Goal: Task Accomplishment & Management: Manage account settings

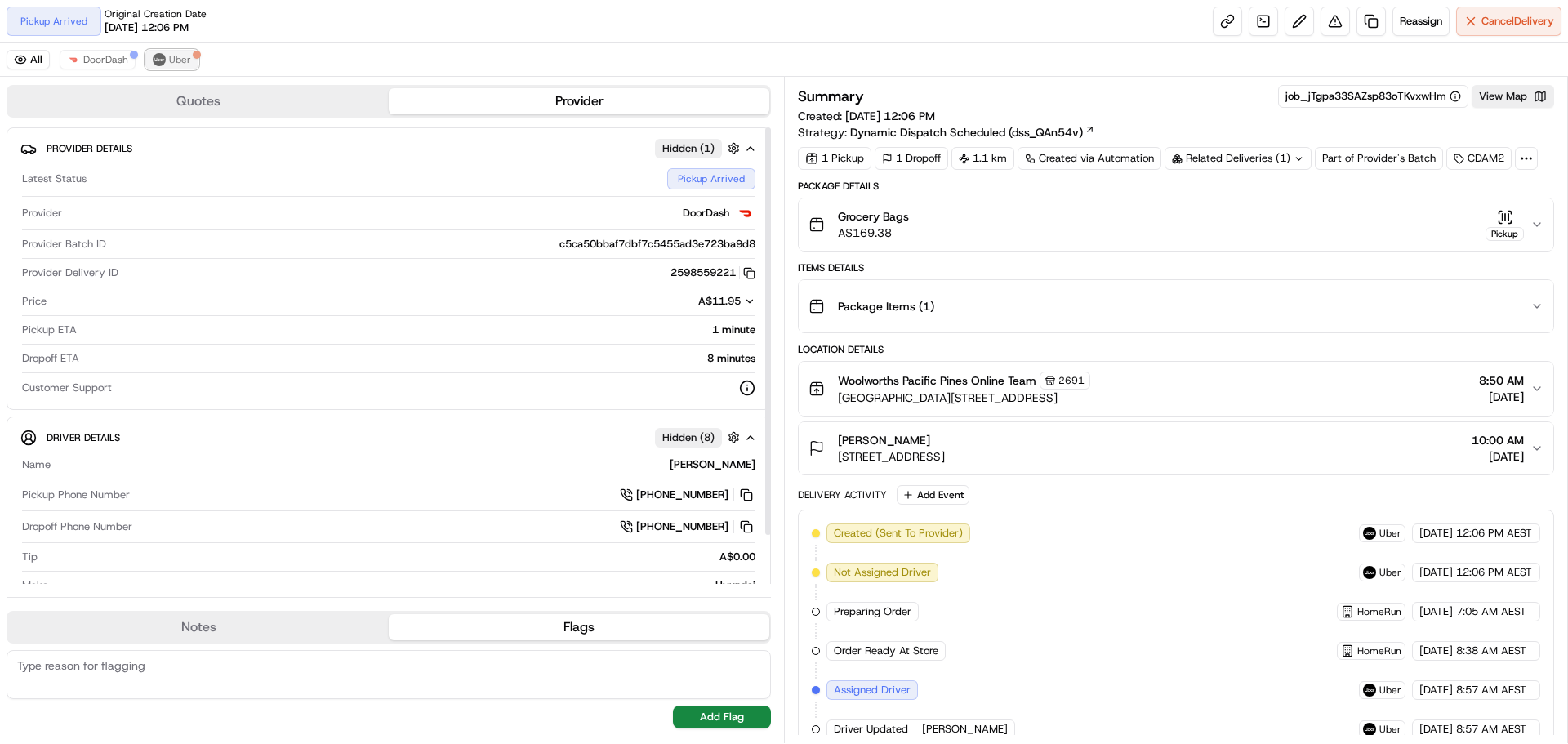
click at [185, 61] on span "Uber" at bounding box center [180, 60] width 22 height 13
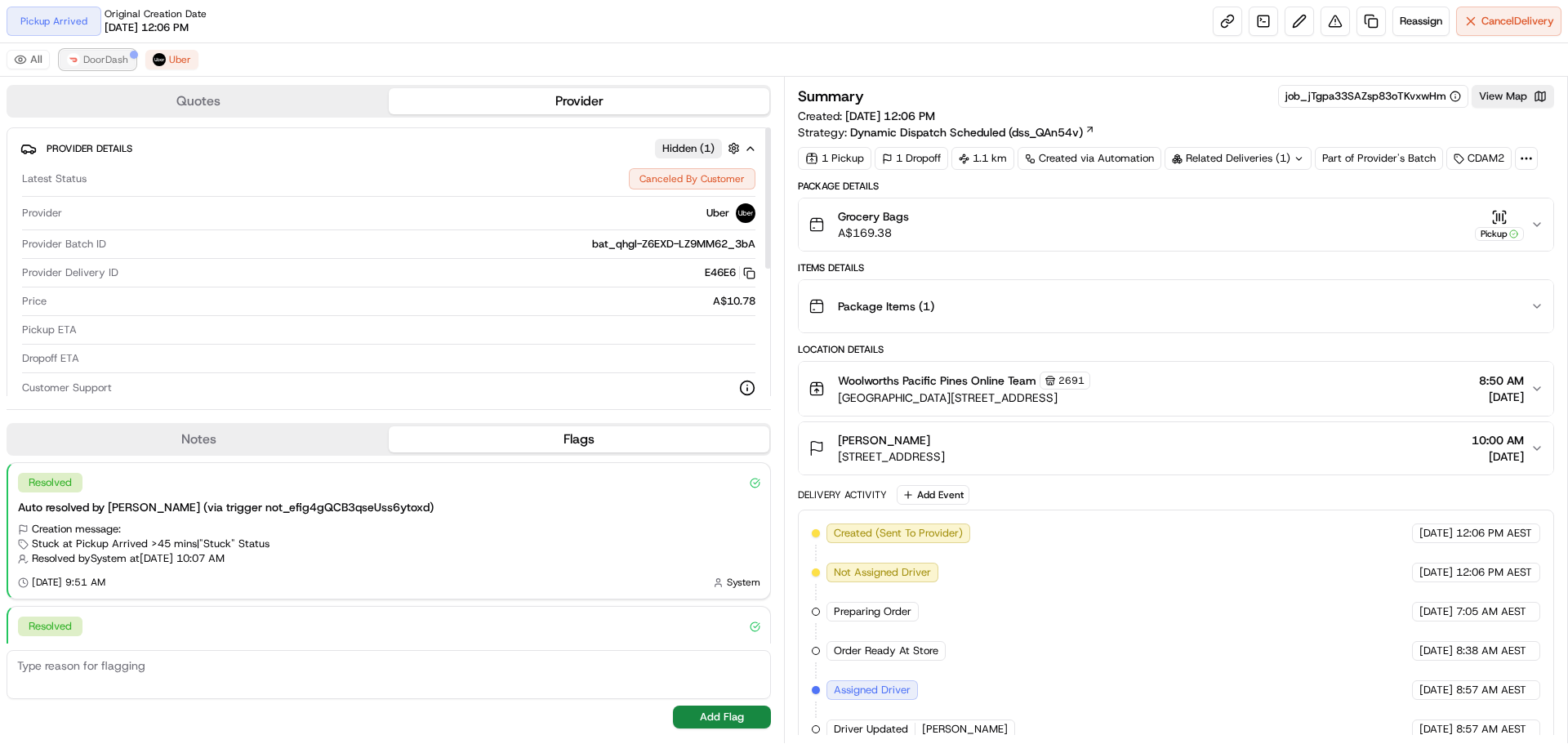
click at [109, 57] on span "DoorDash" at bounding box center [105, 60] width 45 height 13
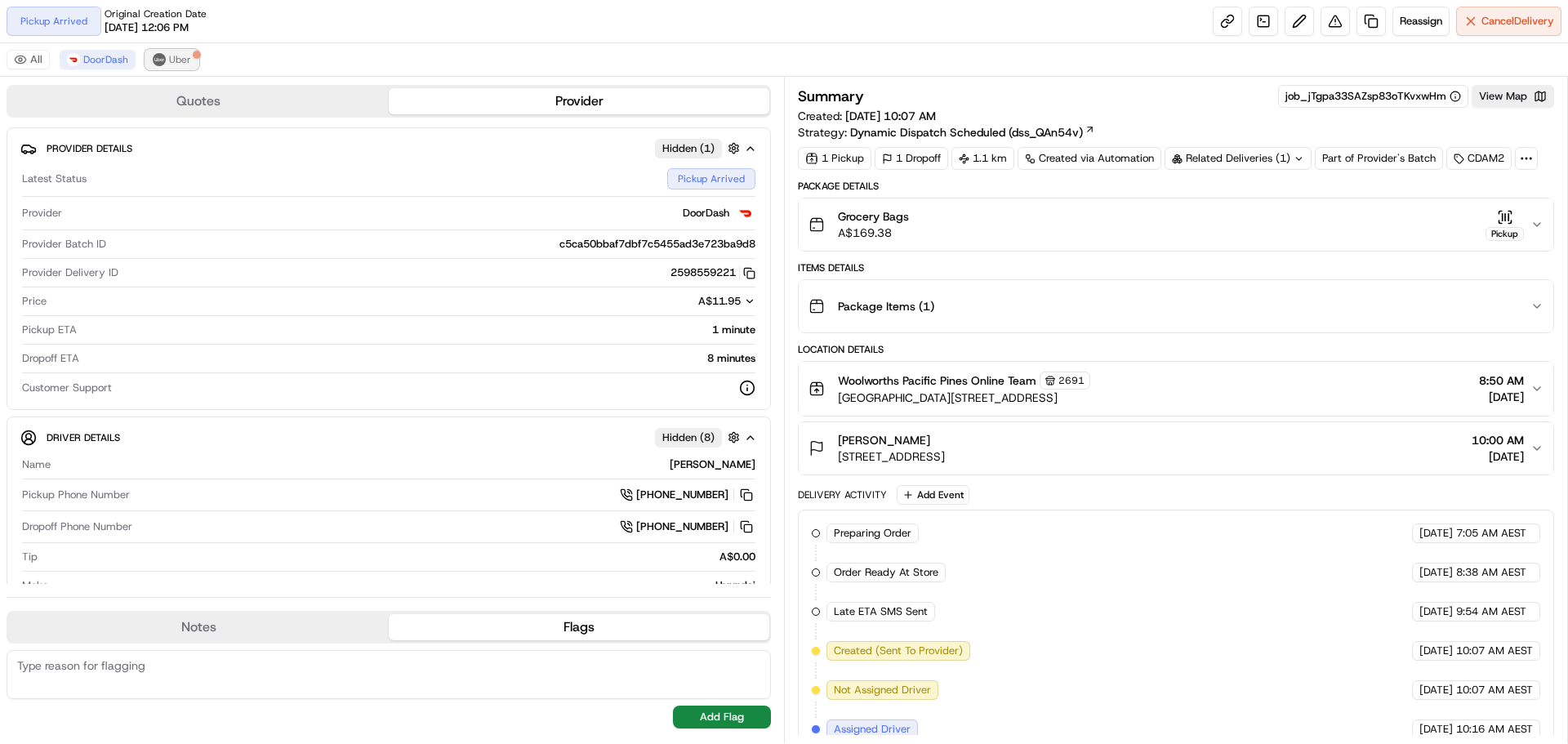
click at [166, 67] on button "Uber" at bounding box center [172, 59] width 54 height 20
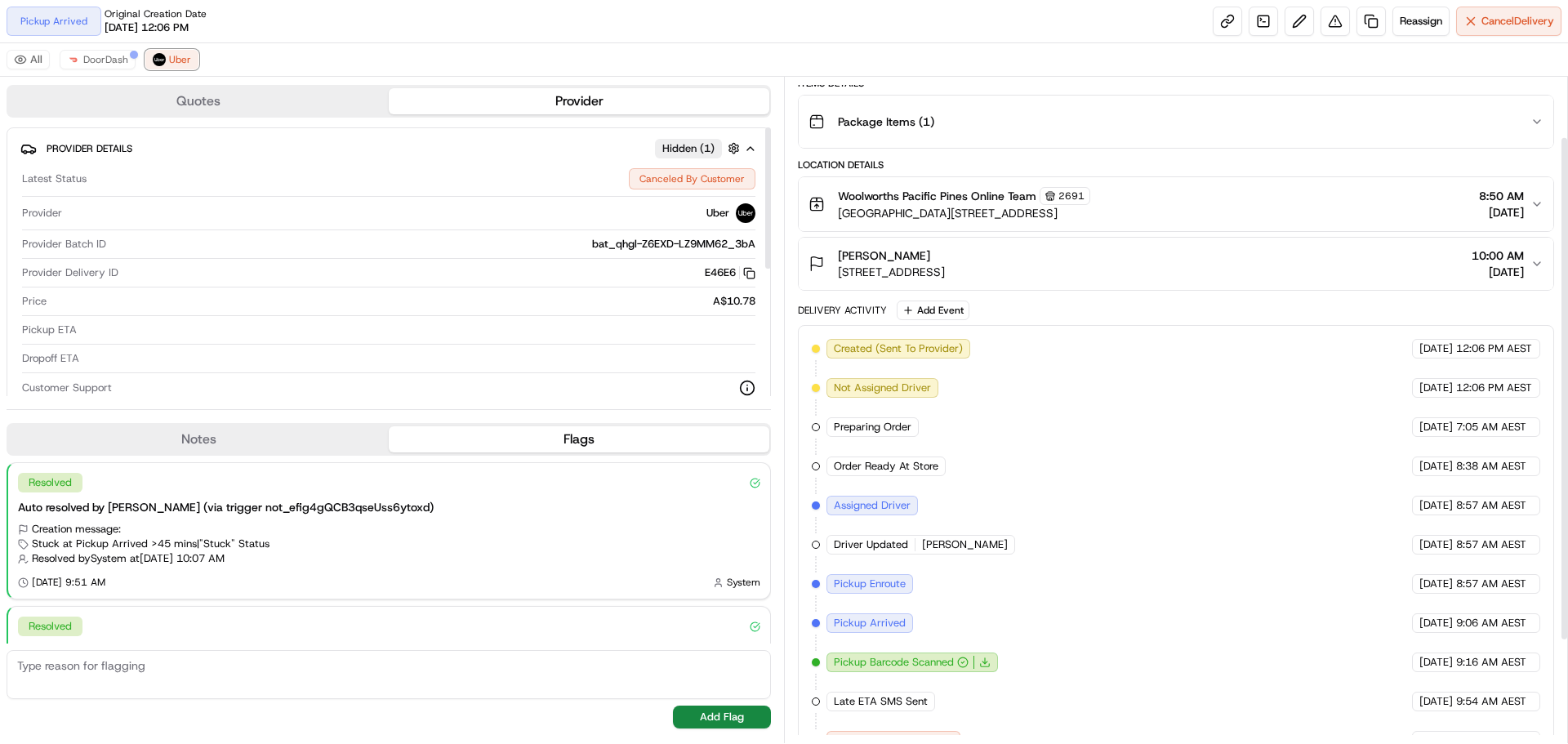
scroll to position [214, 0]
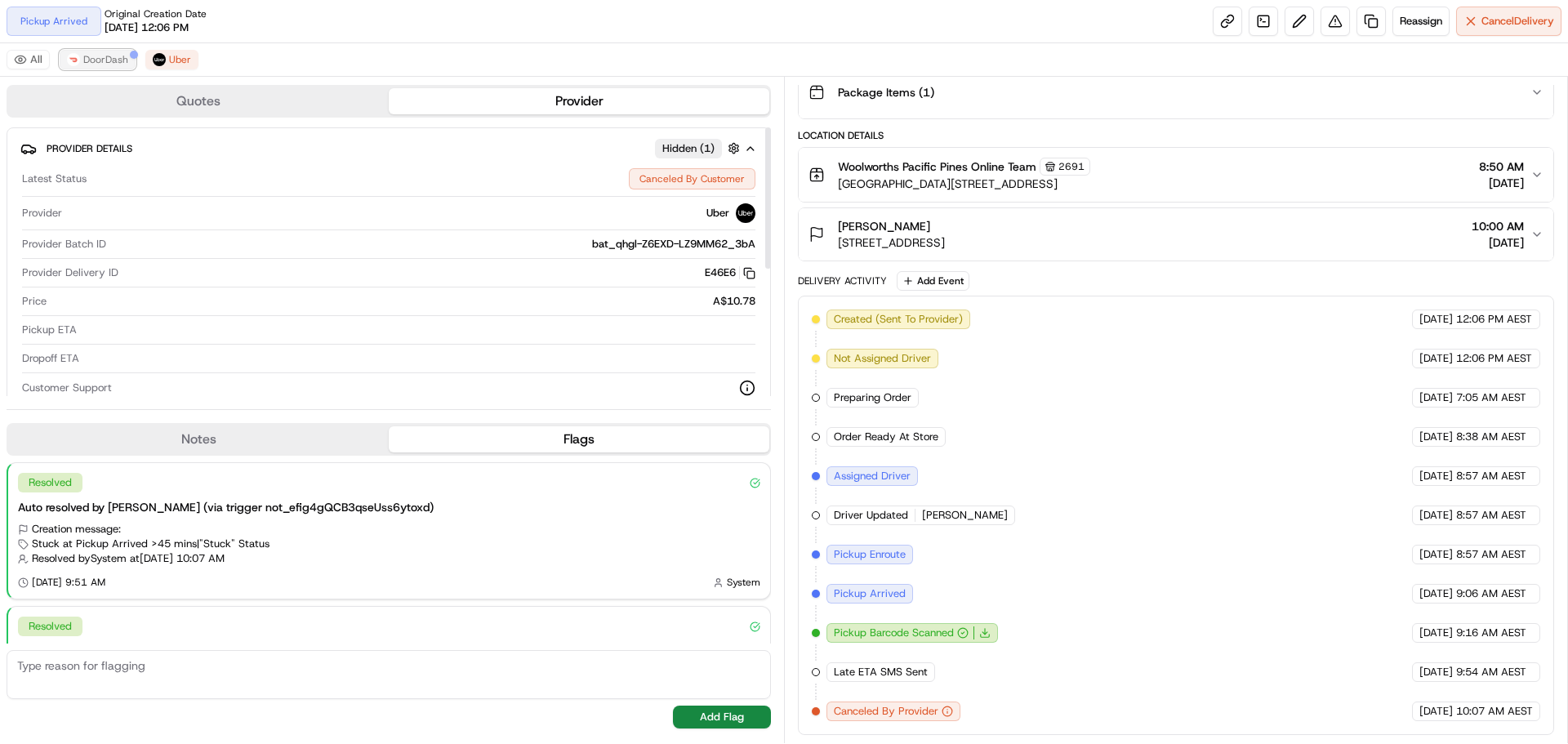
click at [109, 57] on span "DoorDash" at bounding box center [105, 60] width 45 height 13
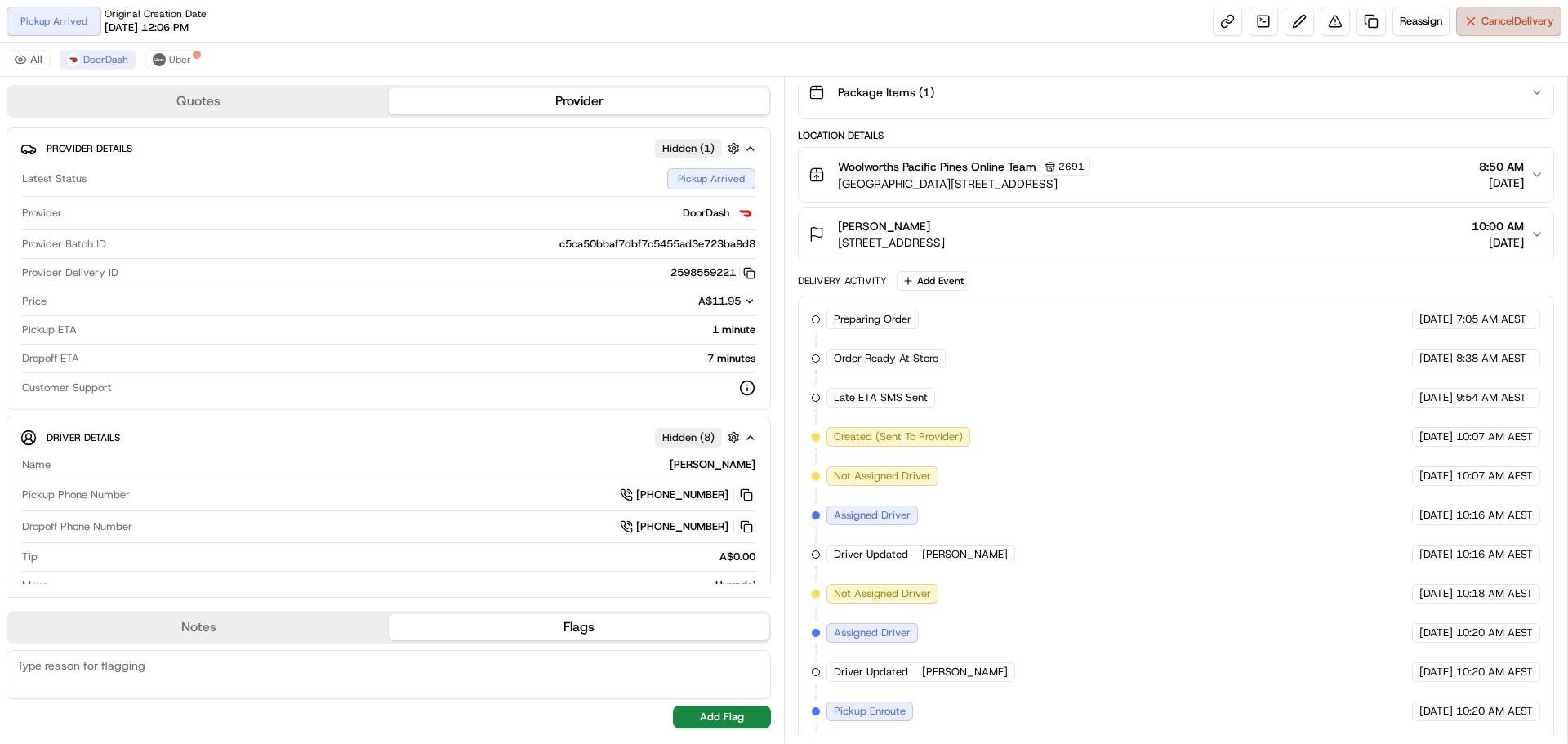
click at [1482, 28] on span "Cancel Delivery" at bounding box center [1518, 21] width 73 height 14
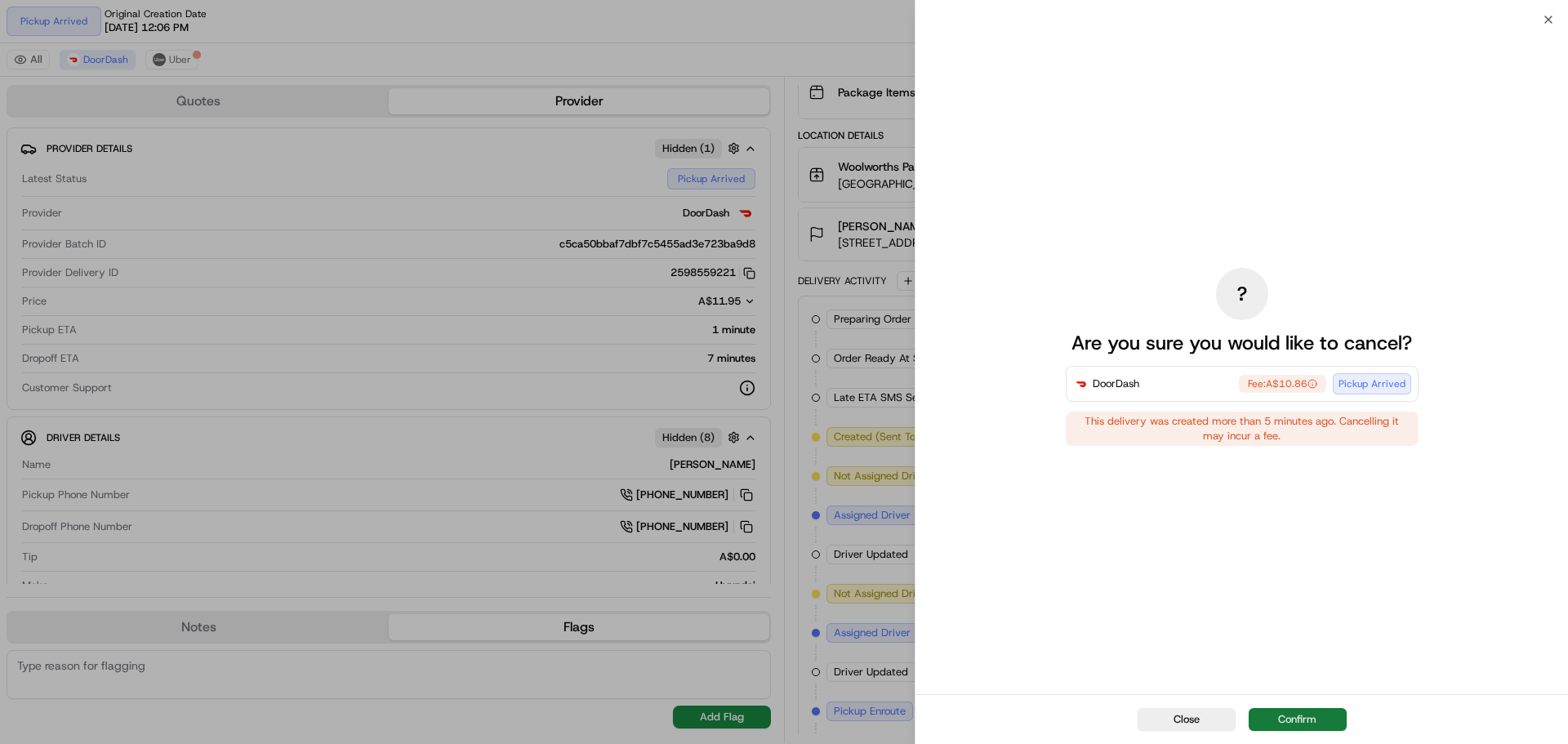
click at [1274, 721] on button "Confirm" at bounding box center [1297, 720] width 98 height 23
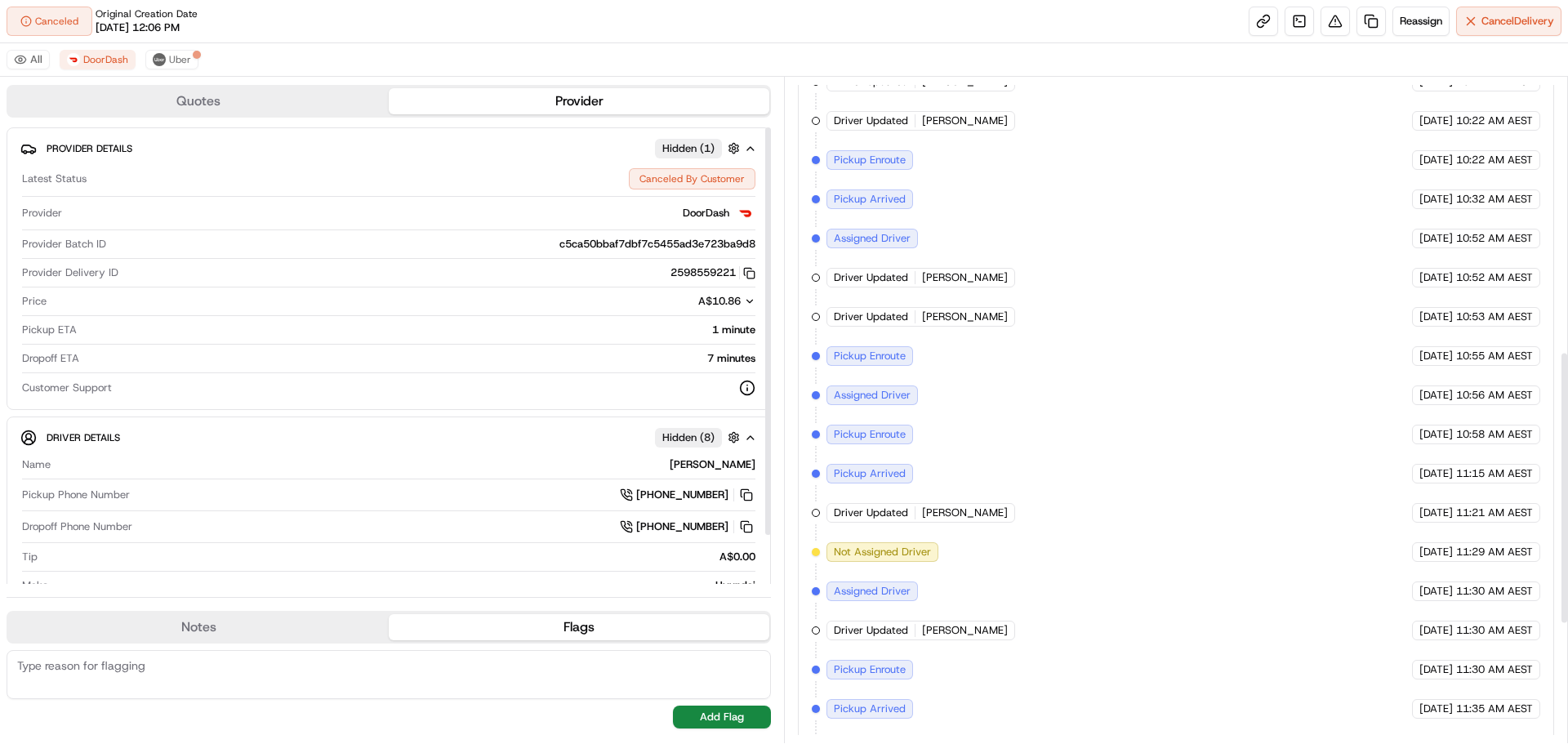
scroll to position [959, 0]
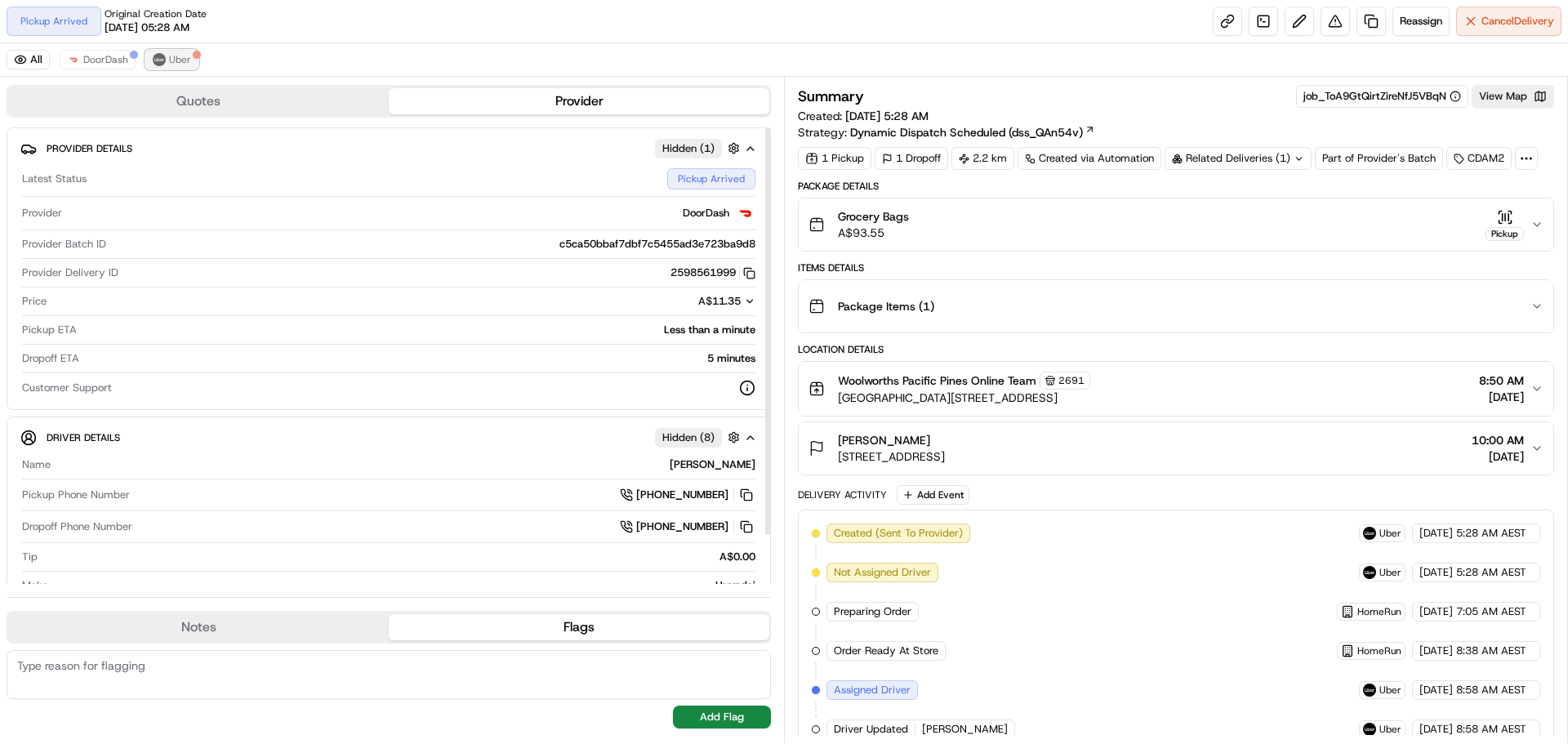
click at [165, 55] on button "Uber" at bounding box center [172, 59] width 54 height 20
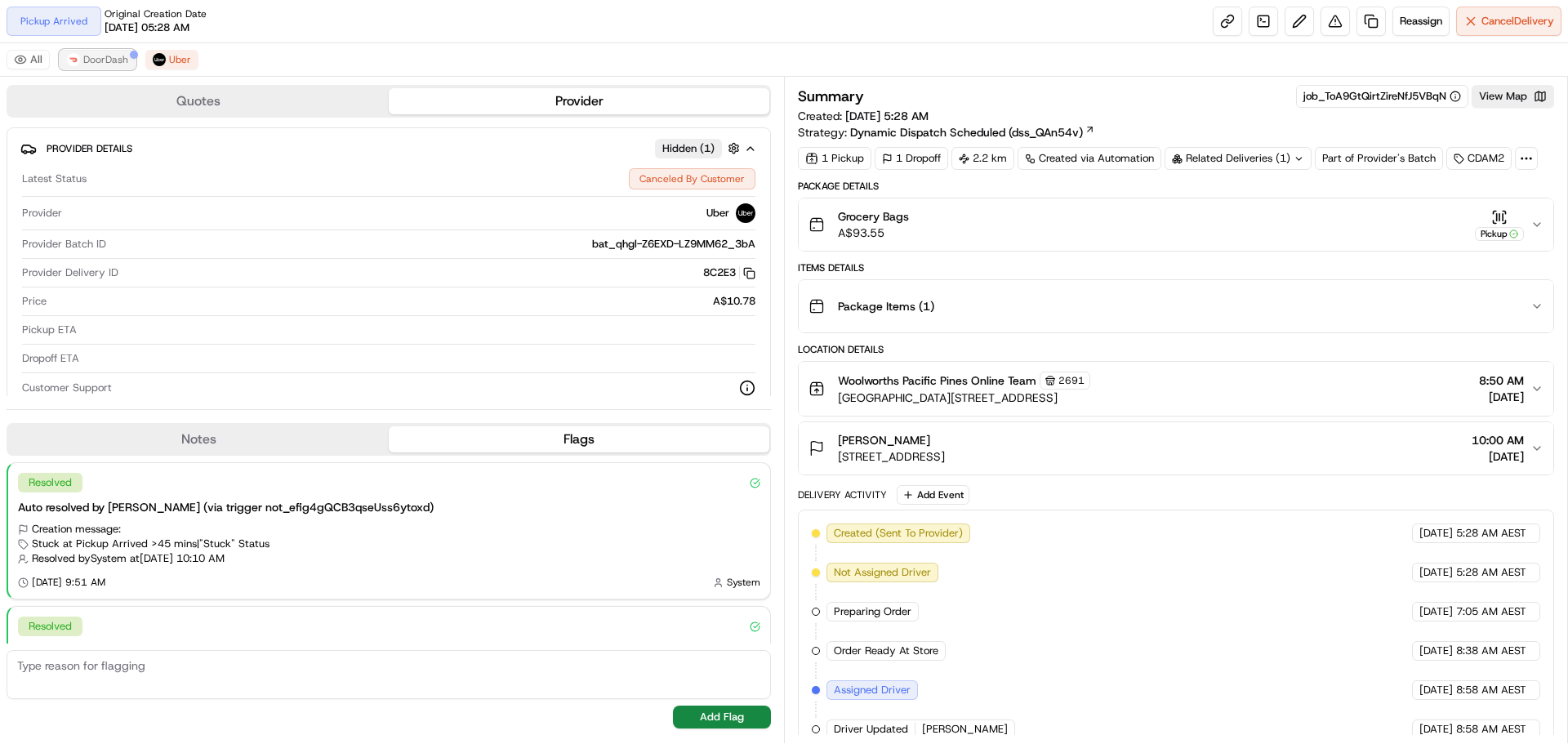
click at [104, 56] on span "DoorDash" at bounding box center [105, 60] width 45 height 13
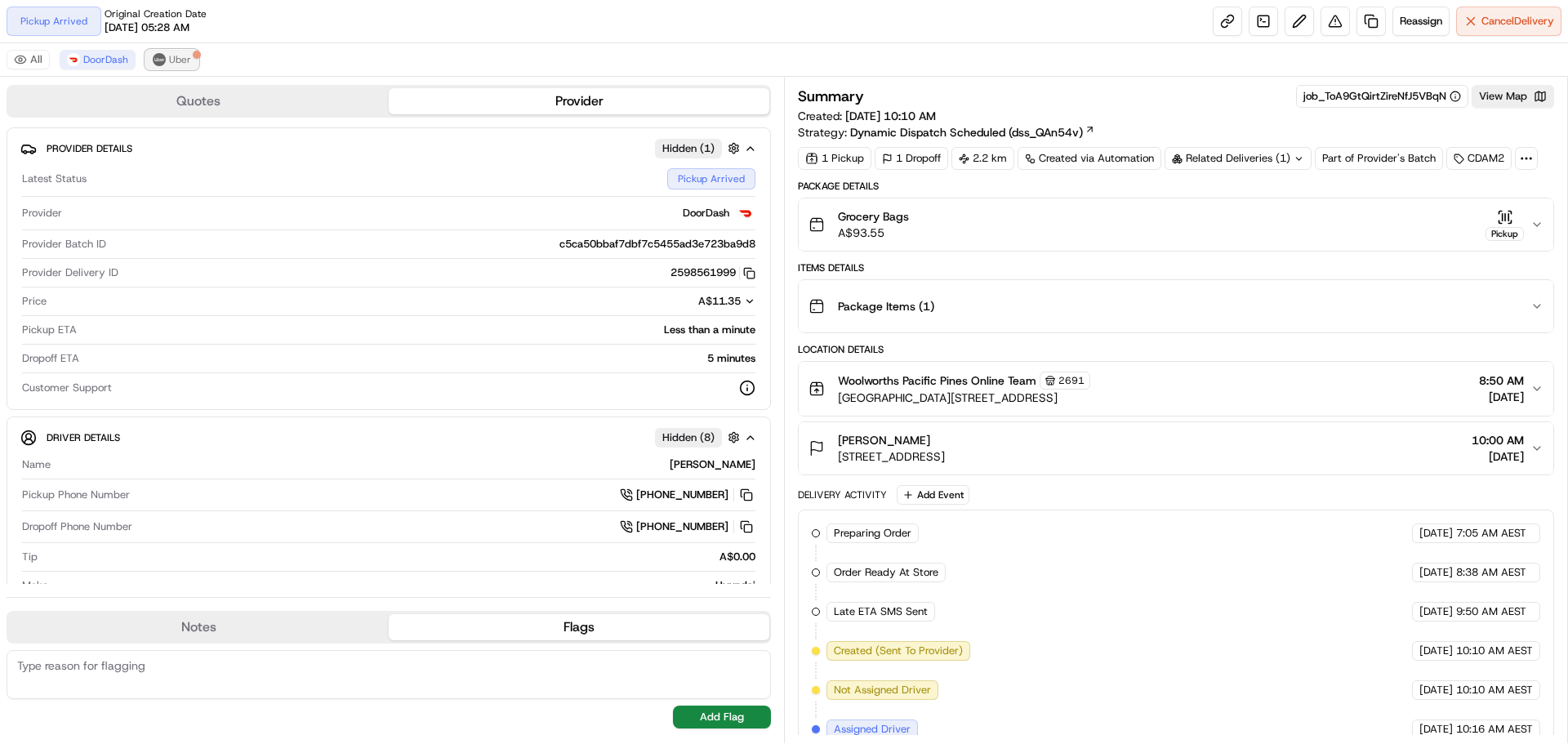
click at [177, 52] on button "Uber" at bounding box center [172, 59] width 54 height 20
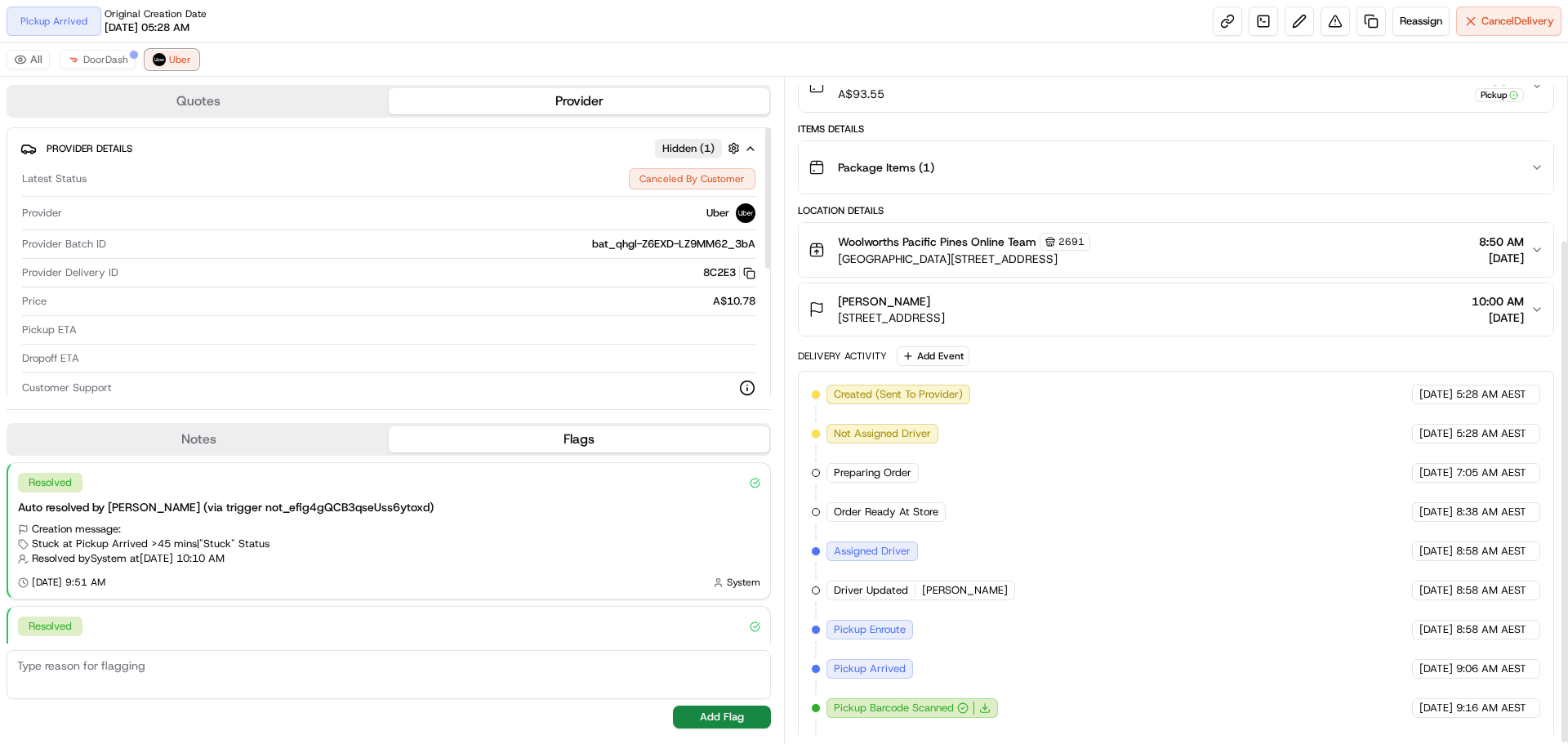
scroll to position [214, 0]
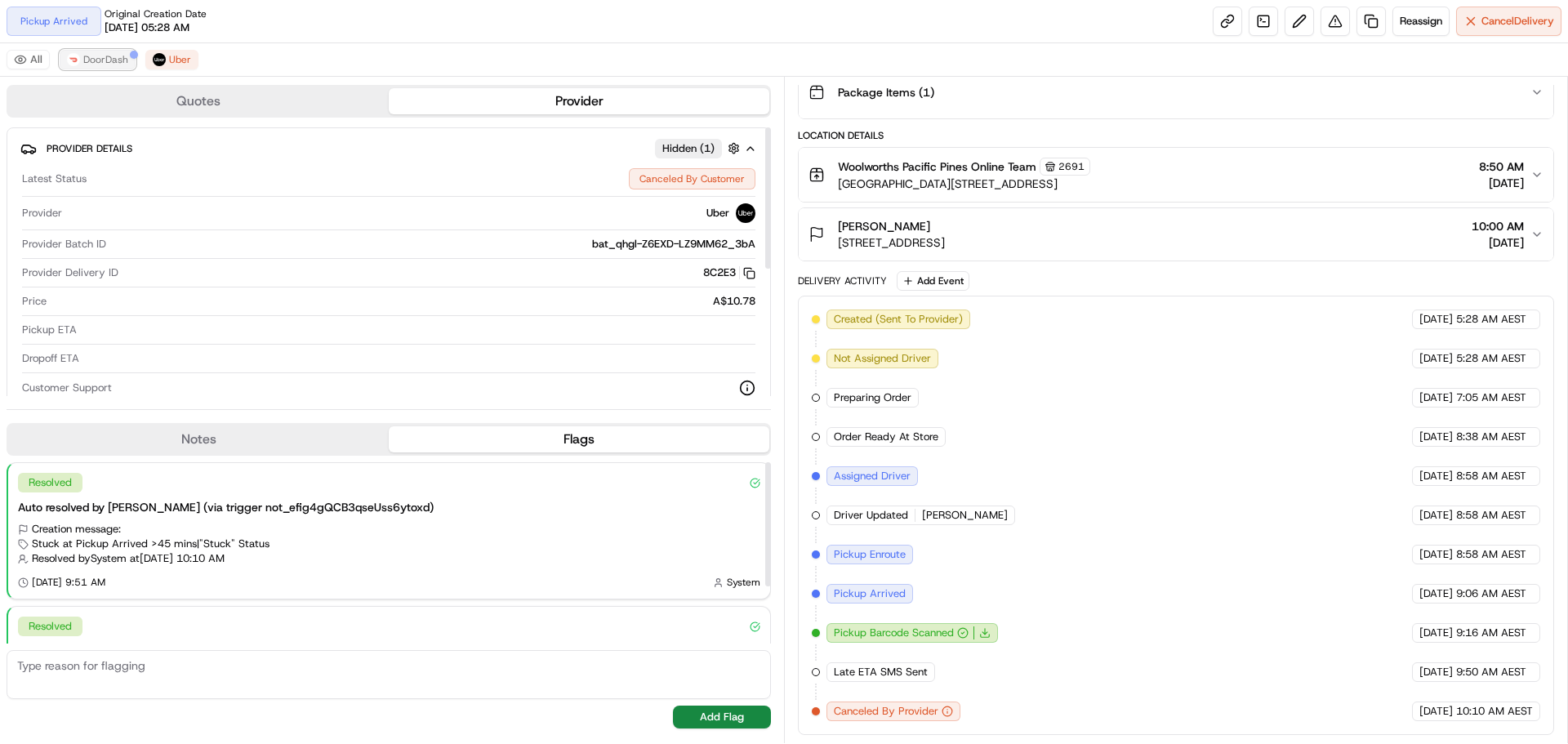
click at [107, 62] on span "DoorDash" at bounding box center [105, 60] width 45 height 13
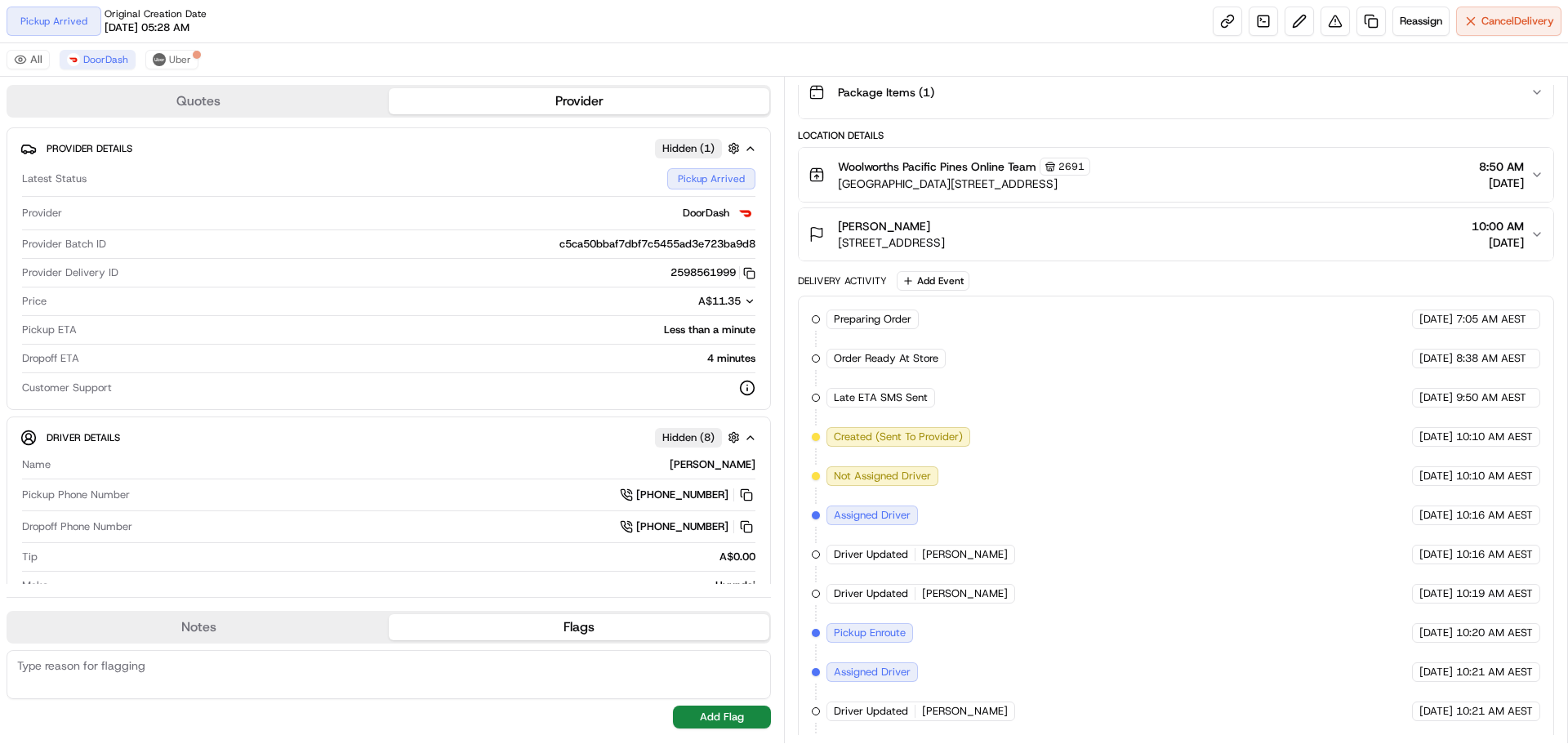
click at [1495, 38] on div "Pickup Arrived Original Creation Date 08/25/2025 05:28 AM Reassign Cancel Deliv…" at bounding box center [784, 21] width 1568 height 43
click at [1495, 33] on button "Cancel Delivery" at bounding box center [1509, 21] width 105 height 30
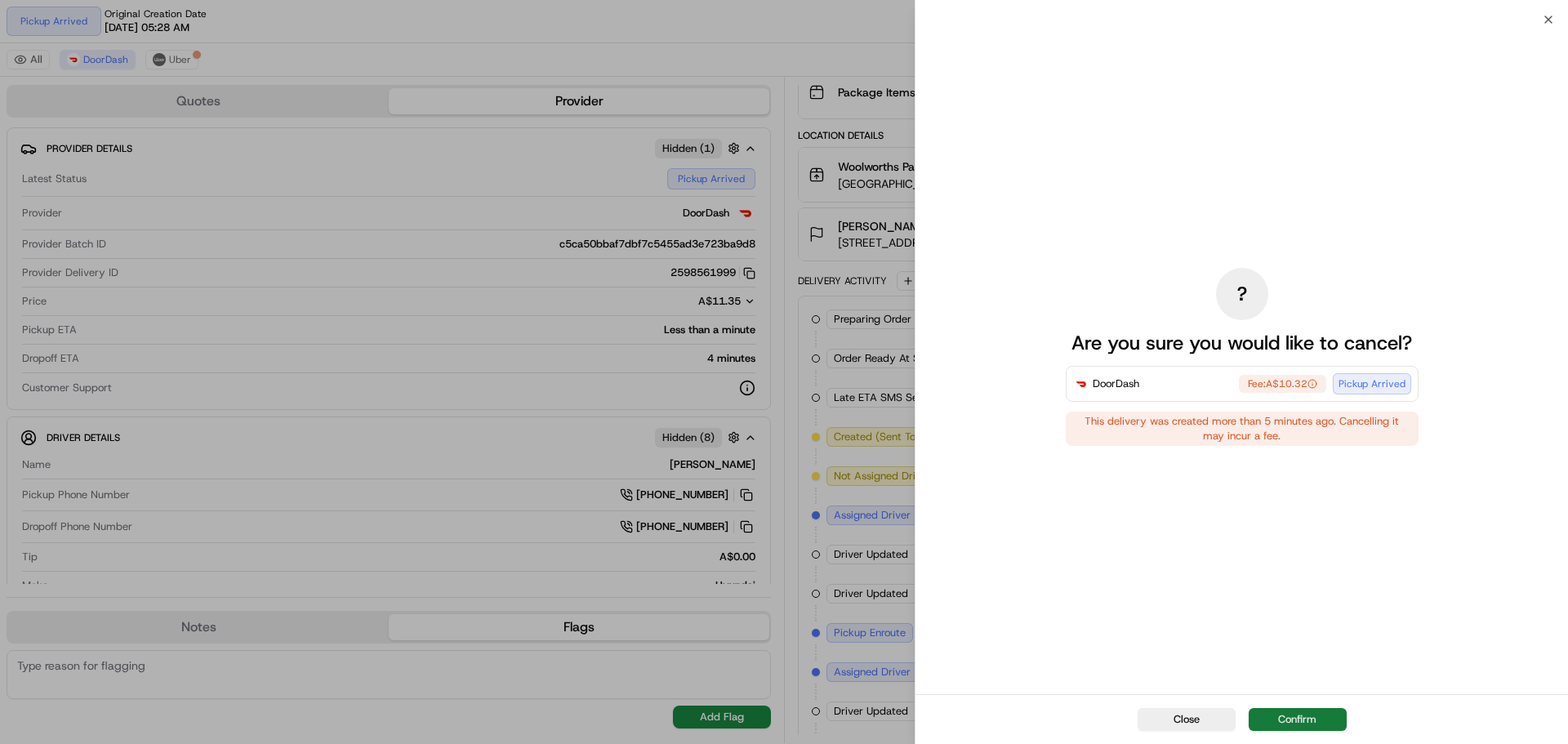
click at [1289, 715] on button "Confirm" at bounding box center [1297, 720] width 98 height 23
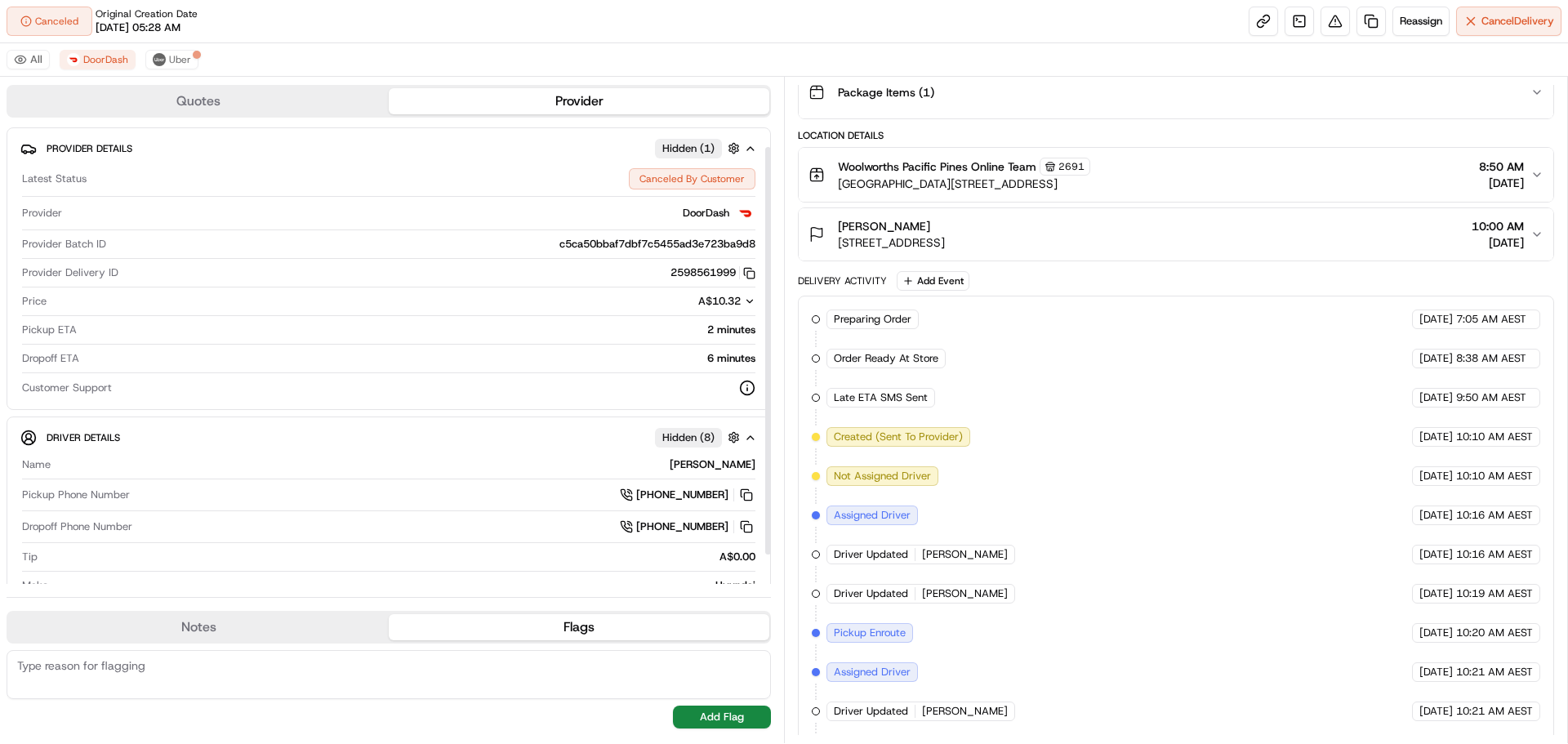
scroll to position [55, 0]
